Goal: Information Seeking & Learning: Stay updated

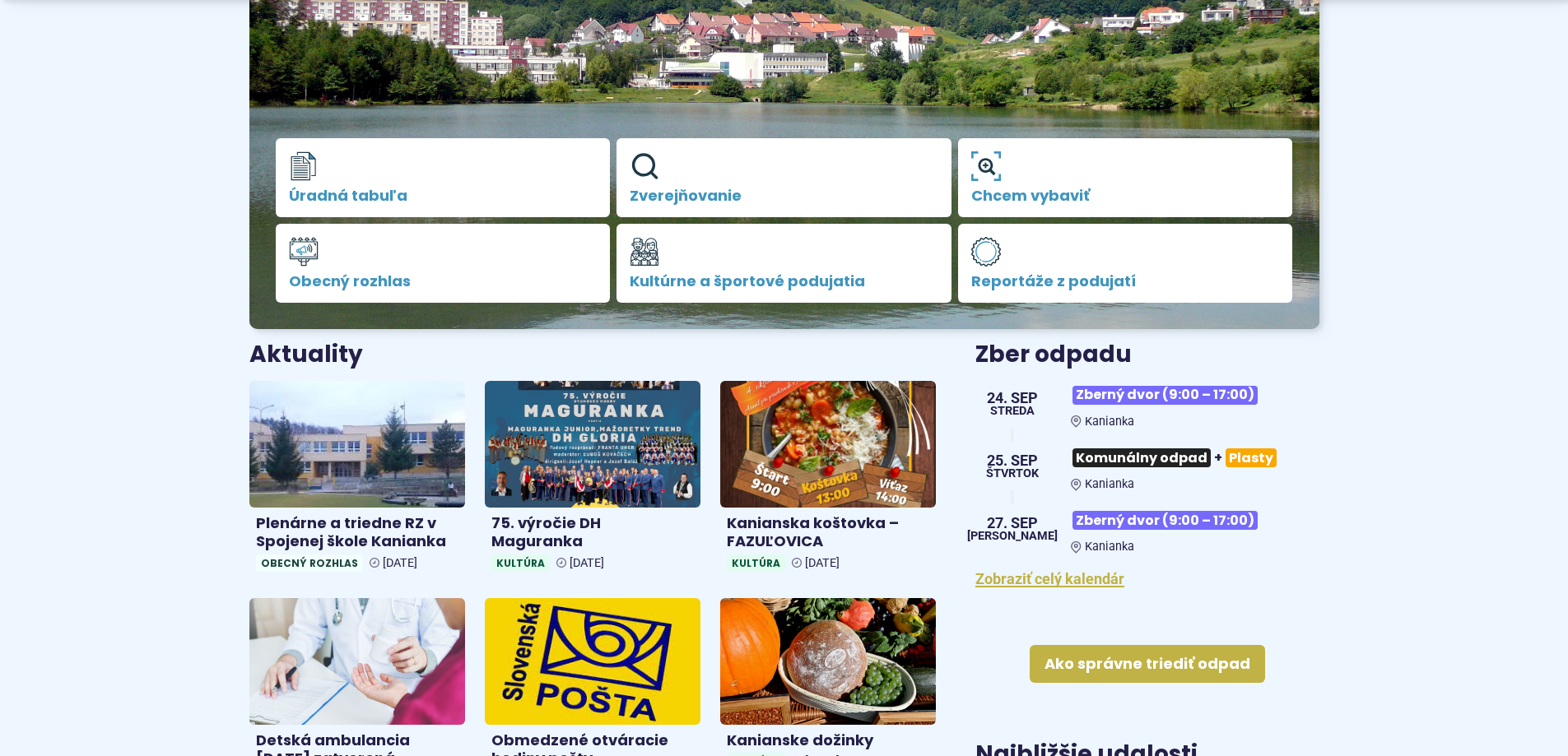
scroll to position [329, 0]
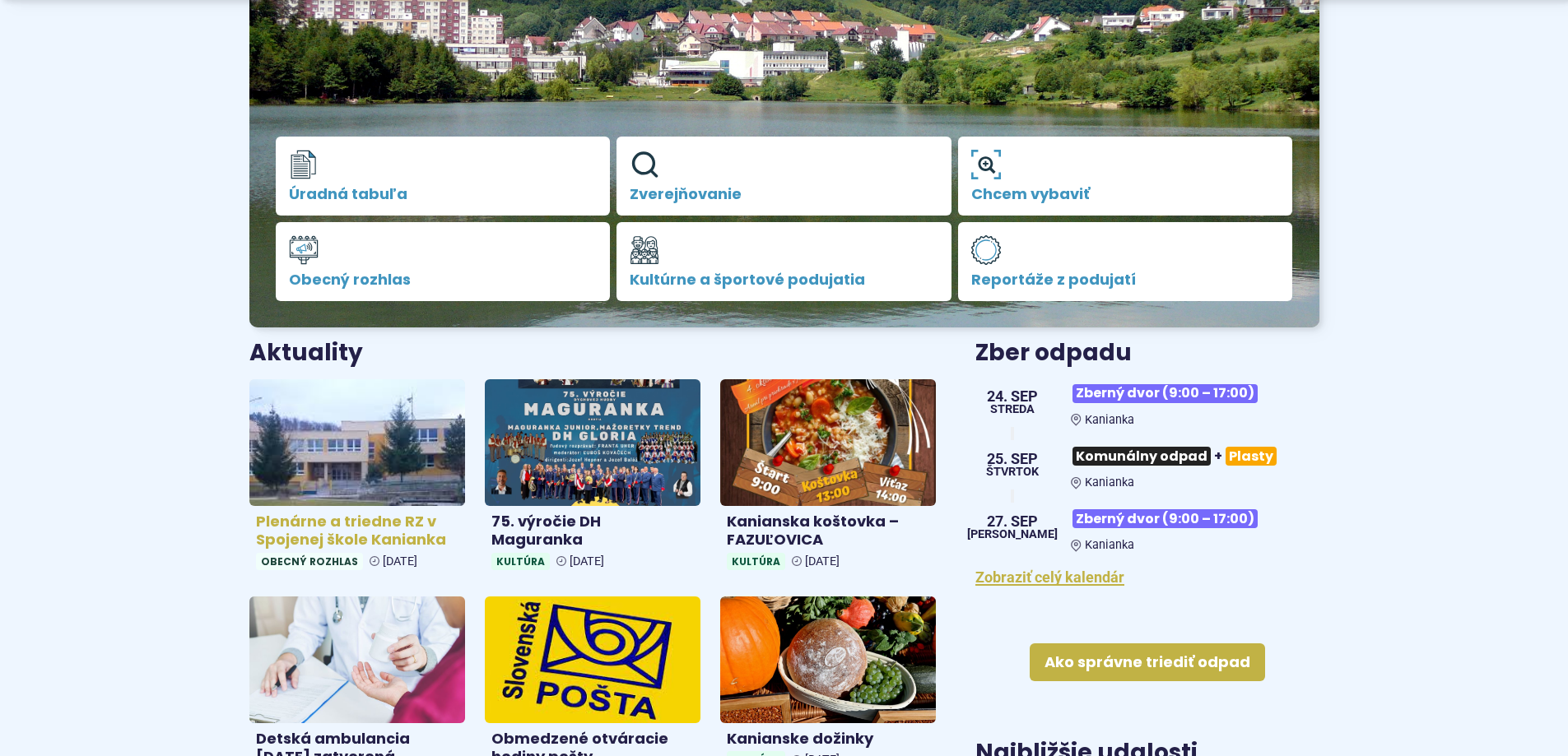
click at [344, 519] on h4 "Plenárne a triedne RZ v Spojenej škole Kanianka" at bounding box center [358, 531] width 203 height 37
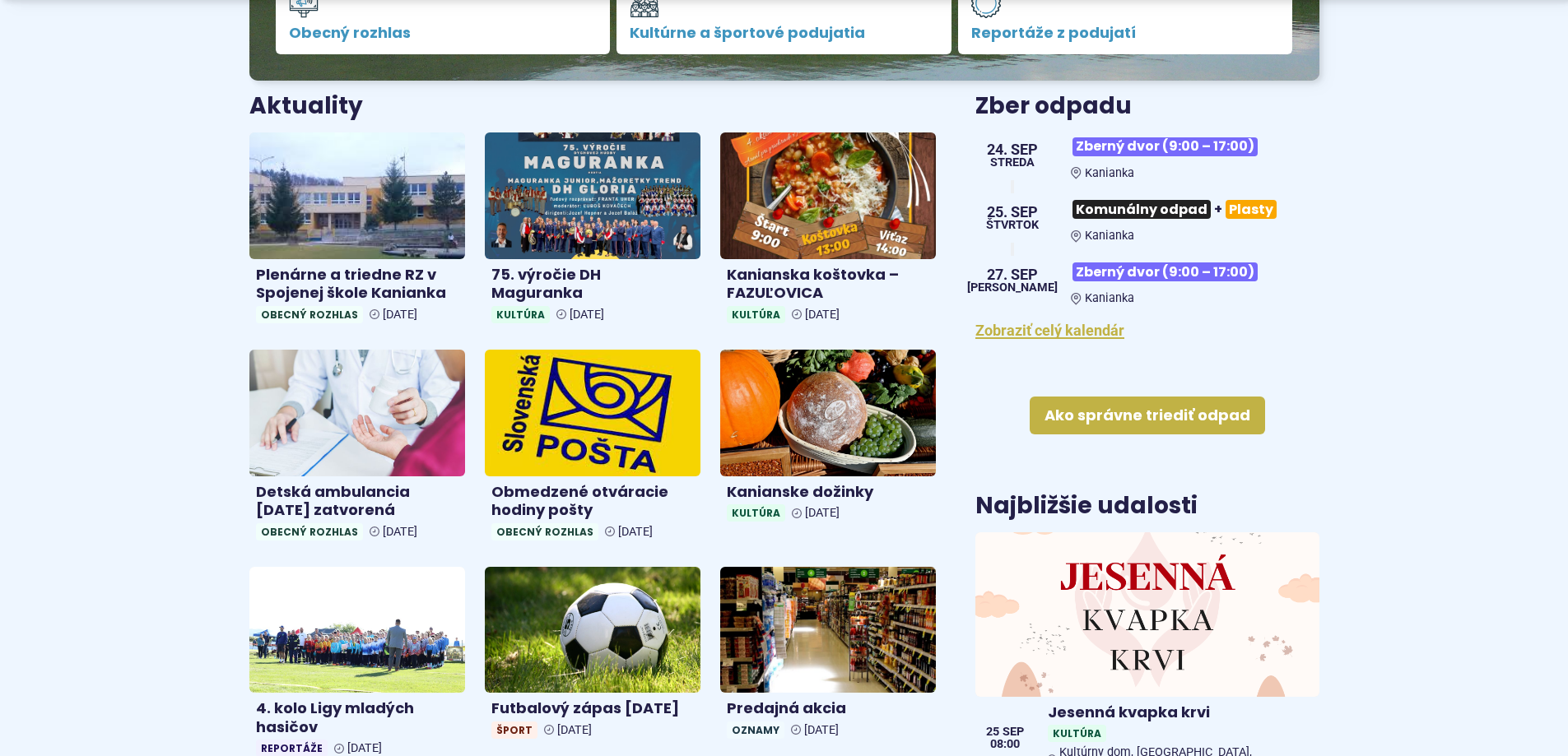
scroll to position [659, 0]
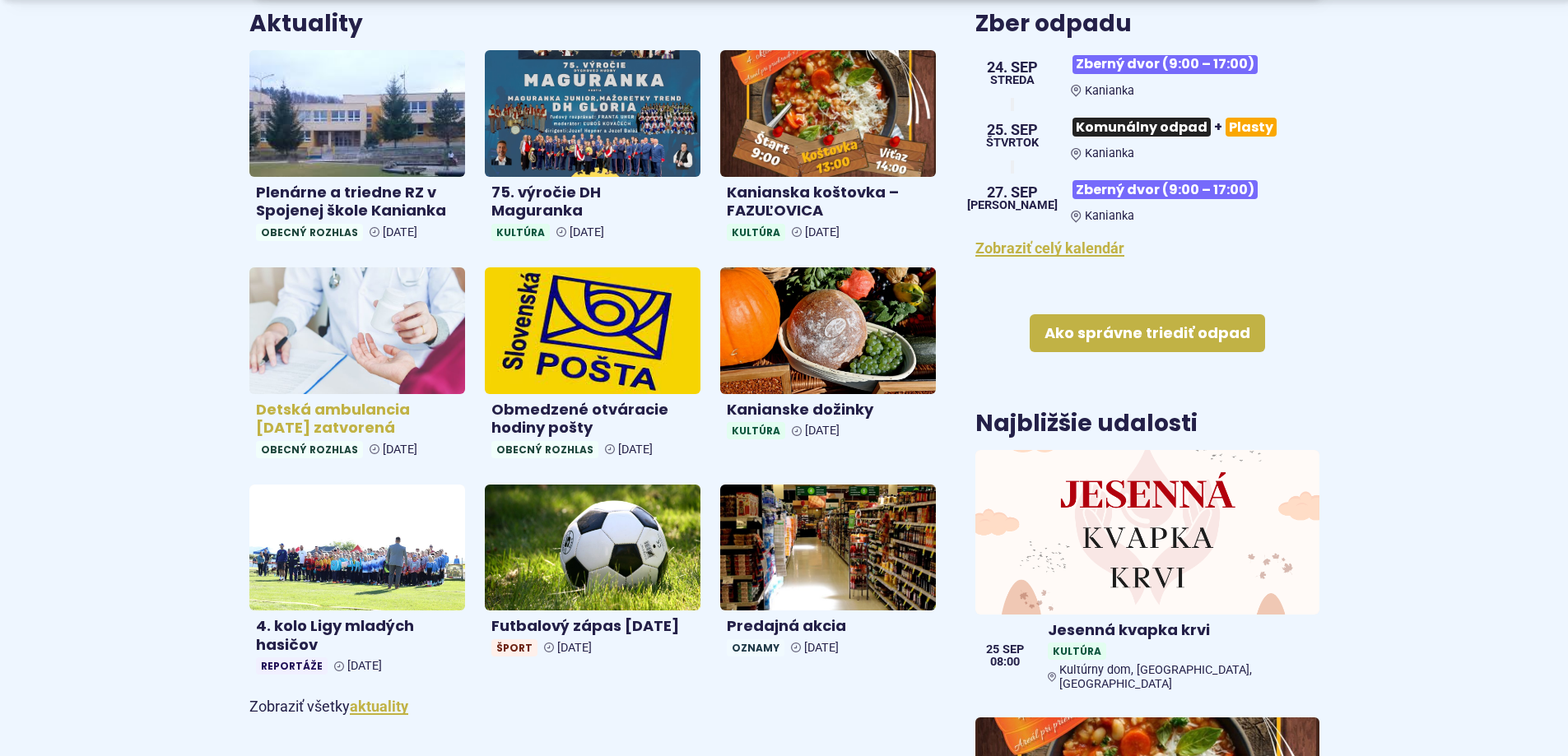
click at [326, 413] on h4 "Detská ambulancia 26.9.2025 zatvorená" at bounding box center [358, 419] width 203 height 37
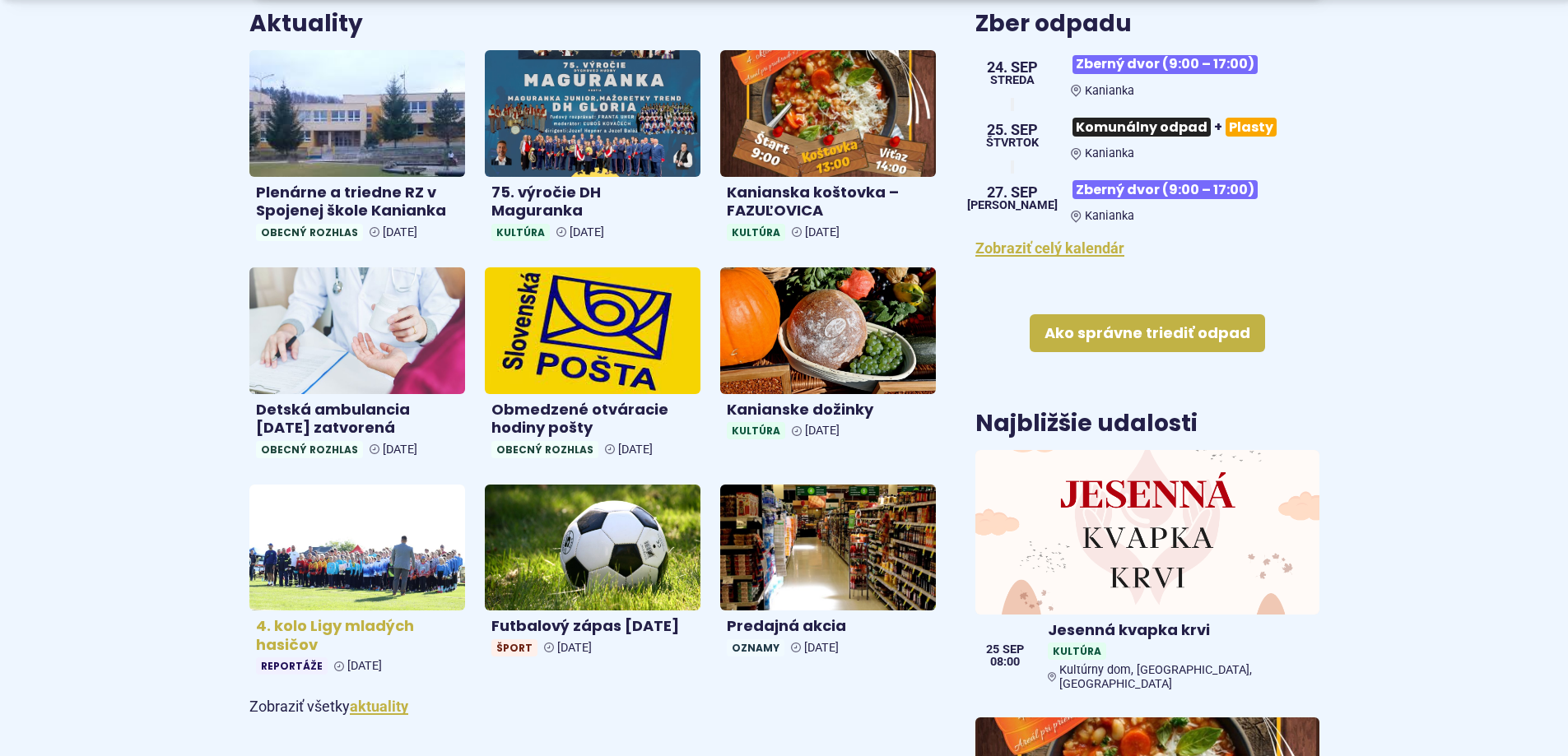
click at [302, 631] on h4 "4. kolo Ligy mladých hasičov" at bounding box center [358, 635] width 203 height 37
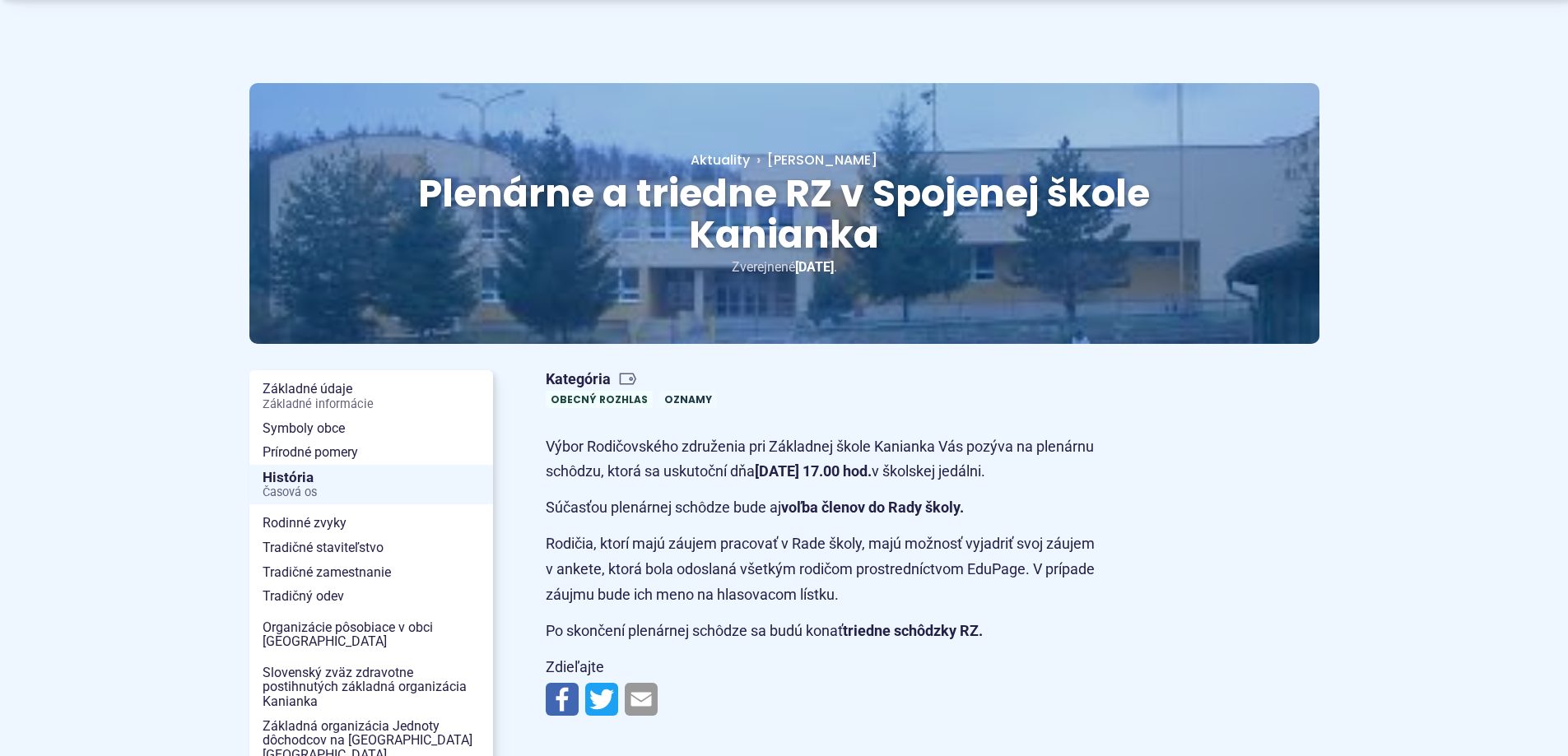
scroll to position [165, 0]
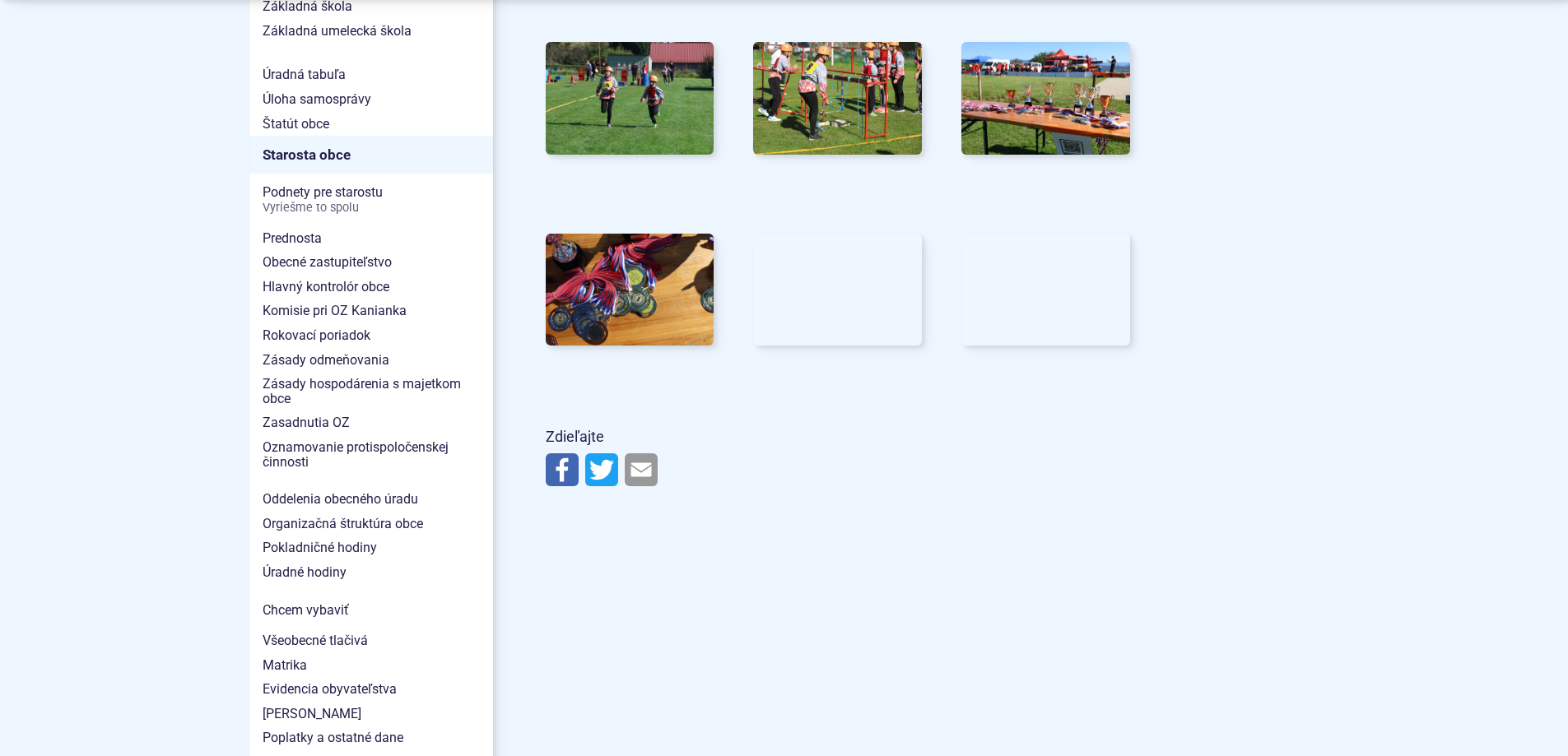
scroll to position [1070, 0]
